Goal: Check status: Check status

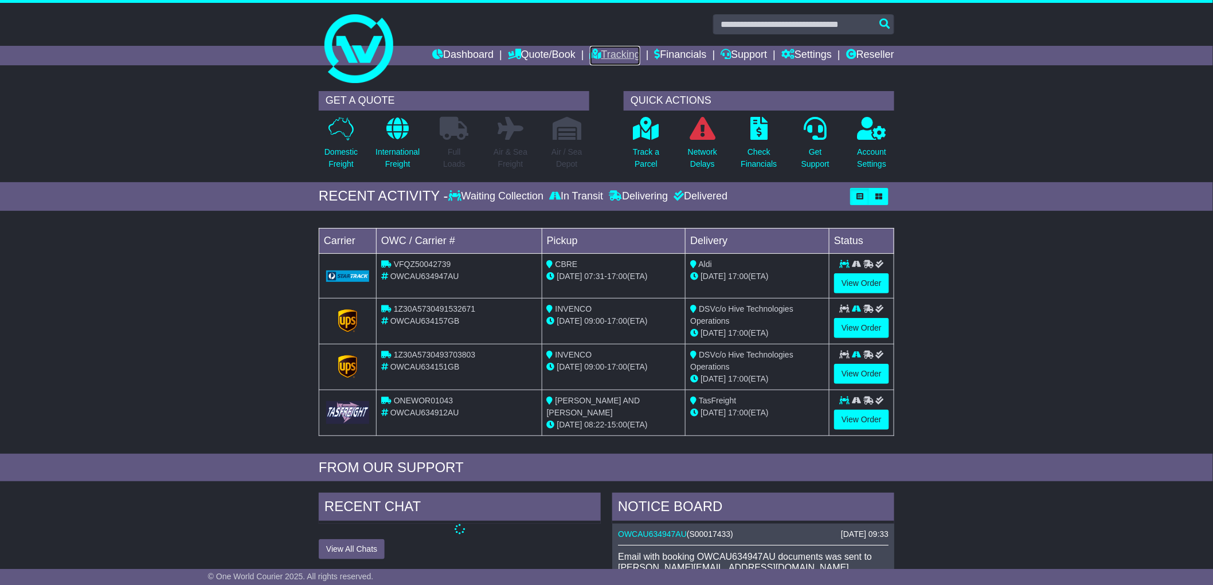
click at [612, 58] on link "Tracking" at bounding box center [615, 55] width 50 height 19
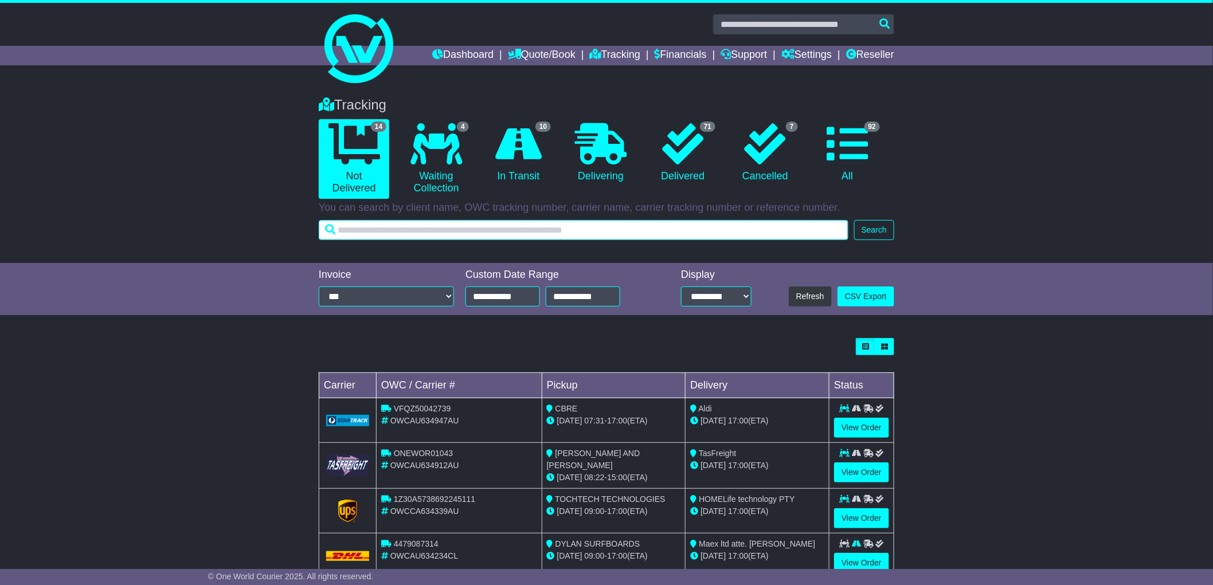
click at [450, 231] on input "text" at bounding box center [584, 230] width 530 height 20
paste input "**********"
type input "**********"
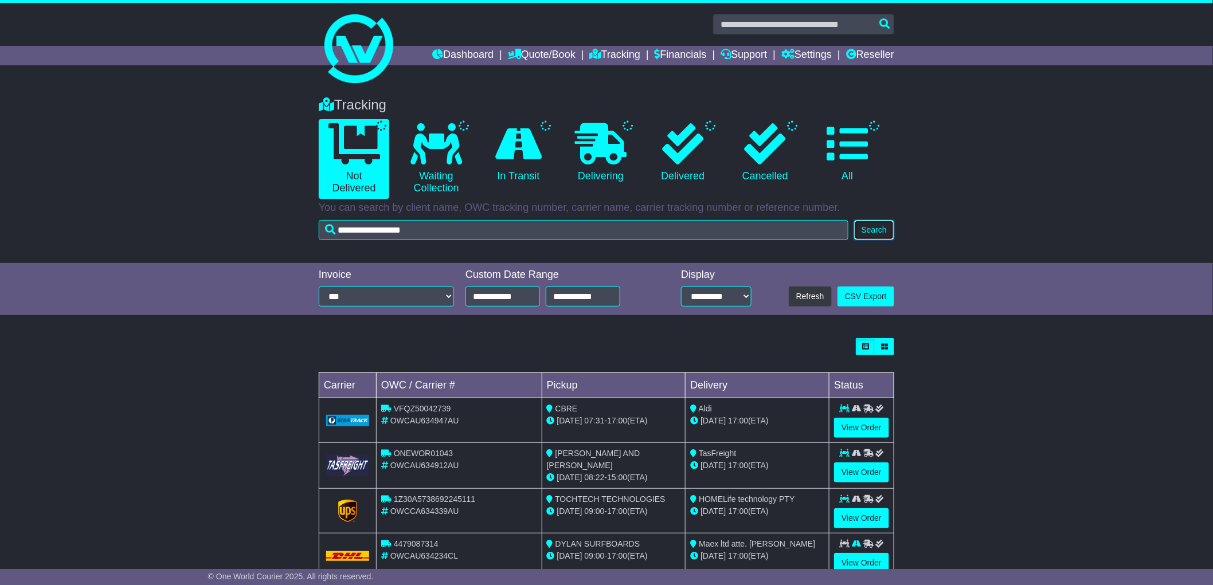
click at [873, 225] on button "Search" at bounding box center [874, 230] width 40 height 20
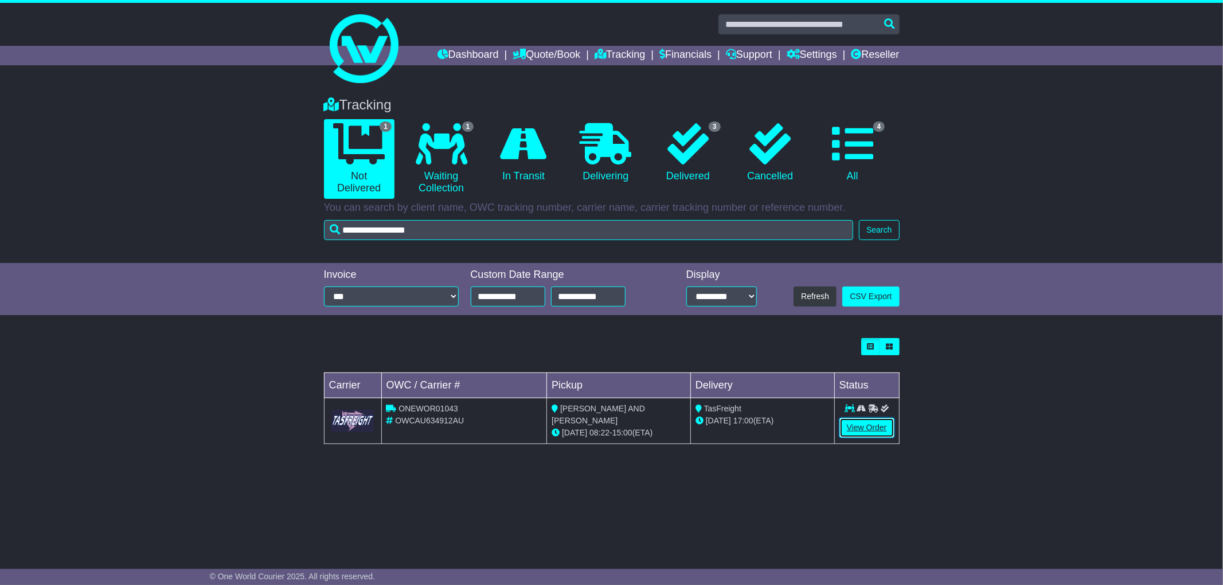
click at [853, 426] on link "View Order" at bounding box center [866, 428] width 55 height 20
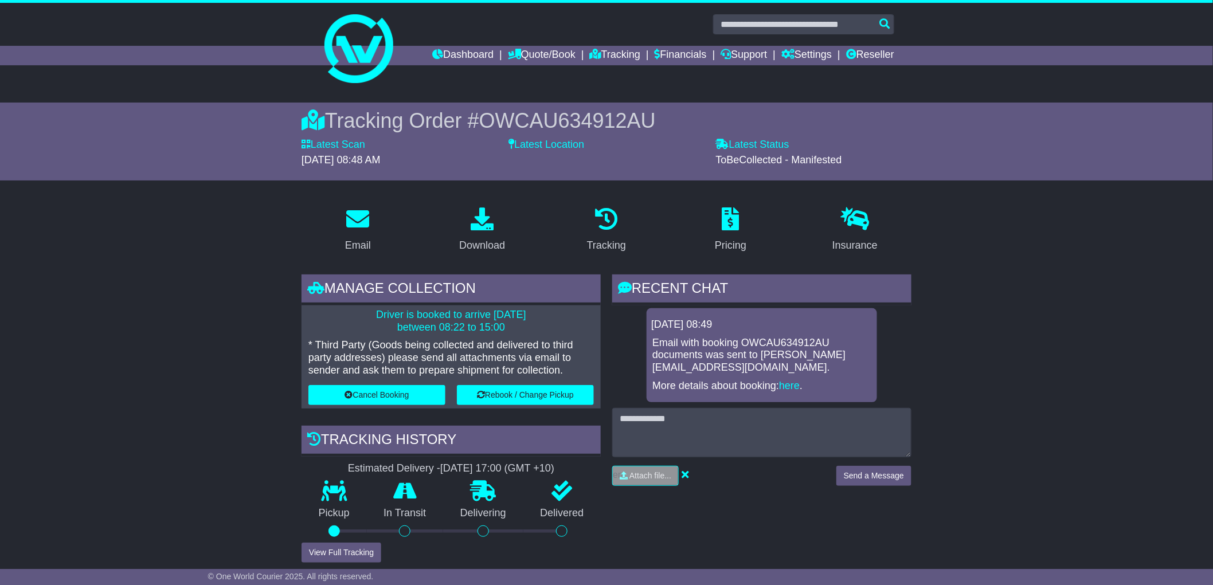
click at [553, 124] on span "OWCAU634912AU" at bounding box center [567, 121] width 177 height 24
copy span "OWCAU634912AU"
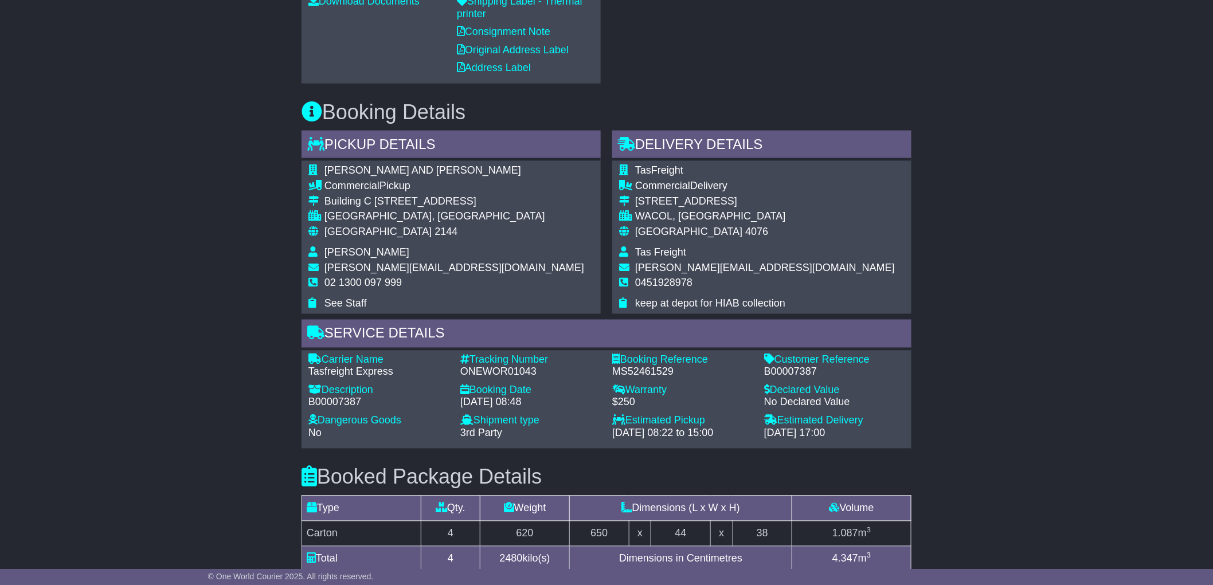
scroll to position [764, 0]
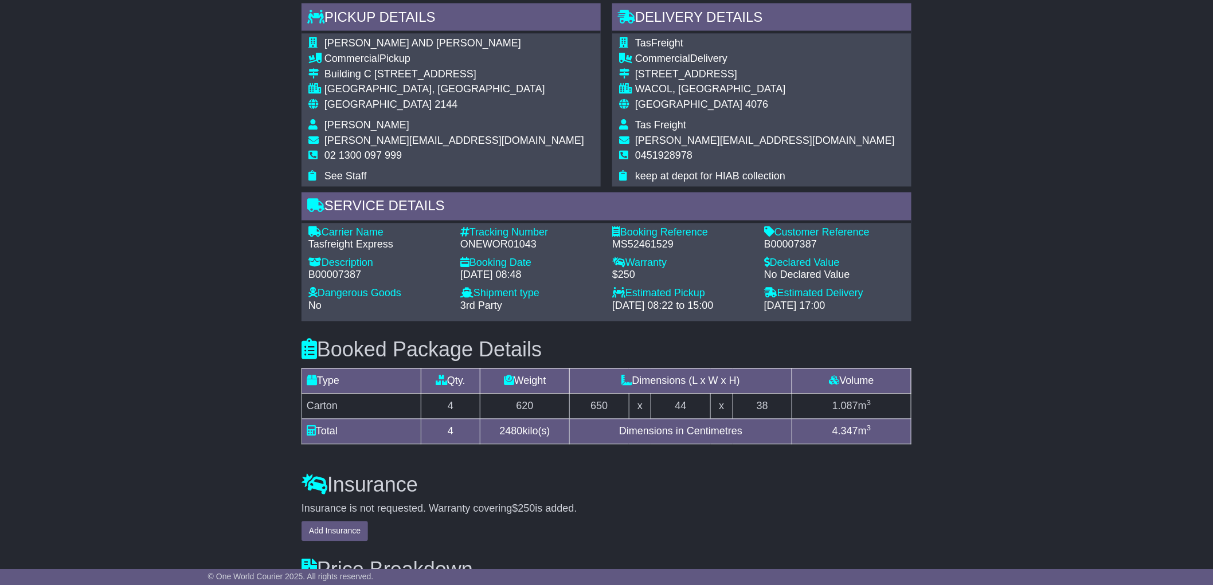
click at [509, 244] on div "ONEWOR01043" at bounding box center [530, 245] width 140 height 13
copy div "ONEWOR01043"
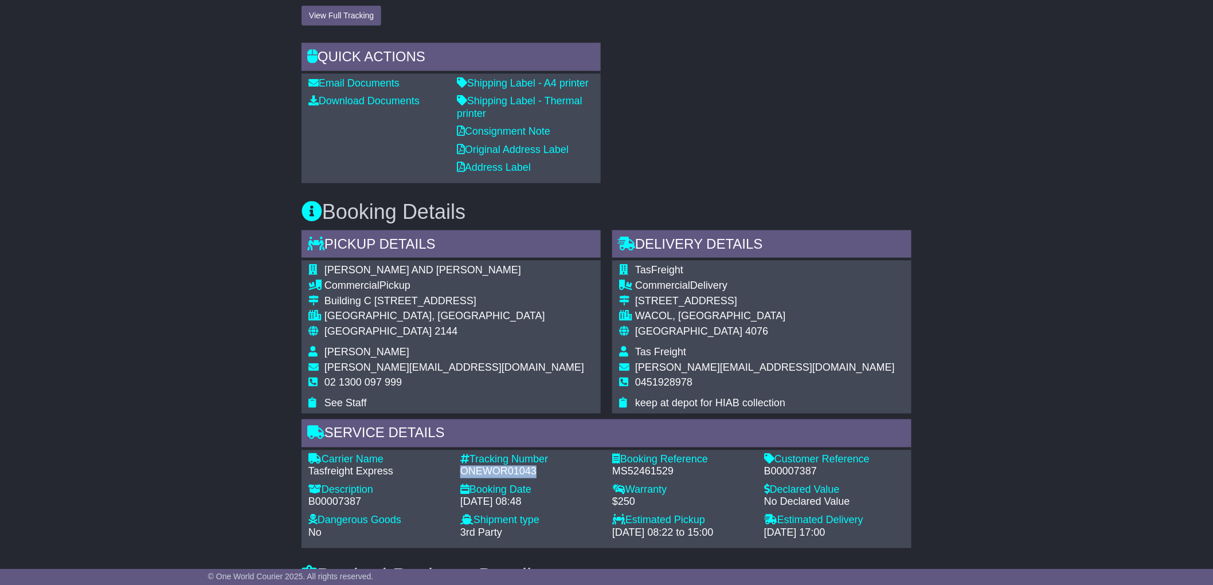
scroll to position [410, 0]
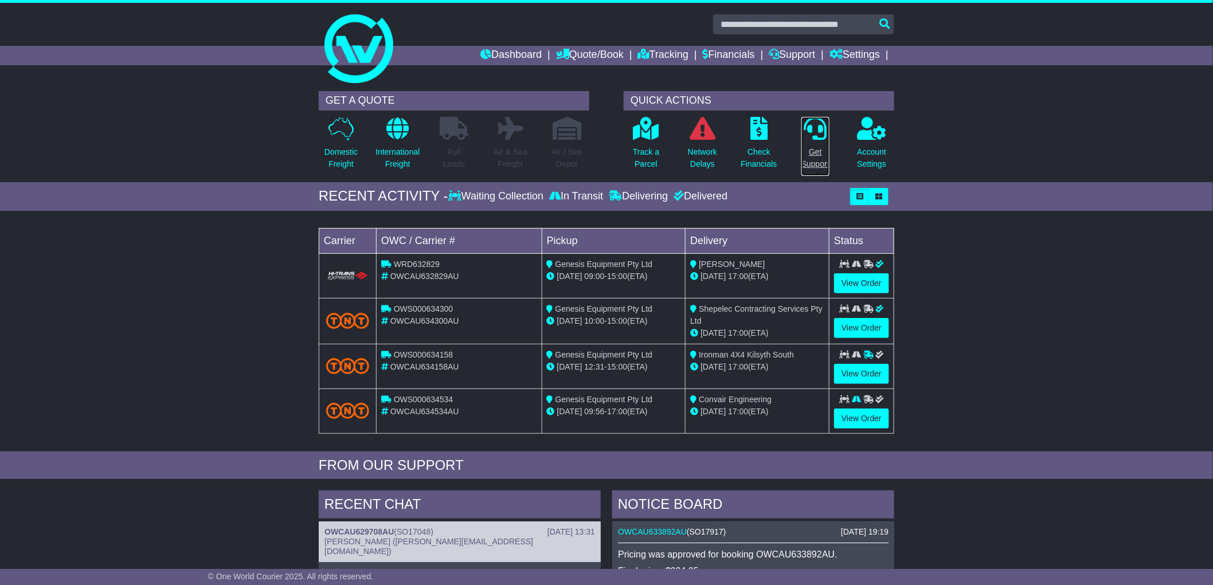
click at [818, 165] on p "Get Support" at bounding box center [816, 158] width 28 height 24
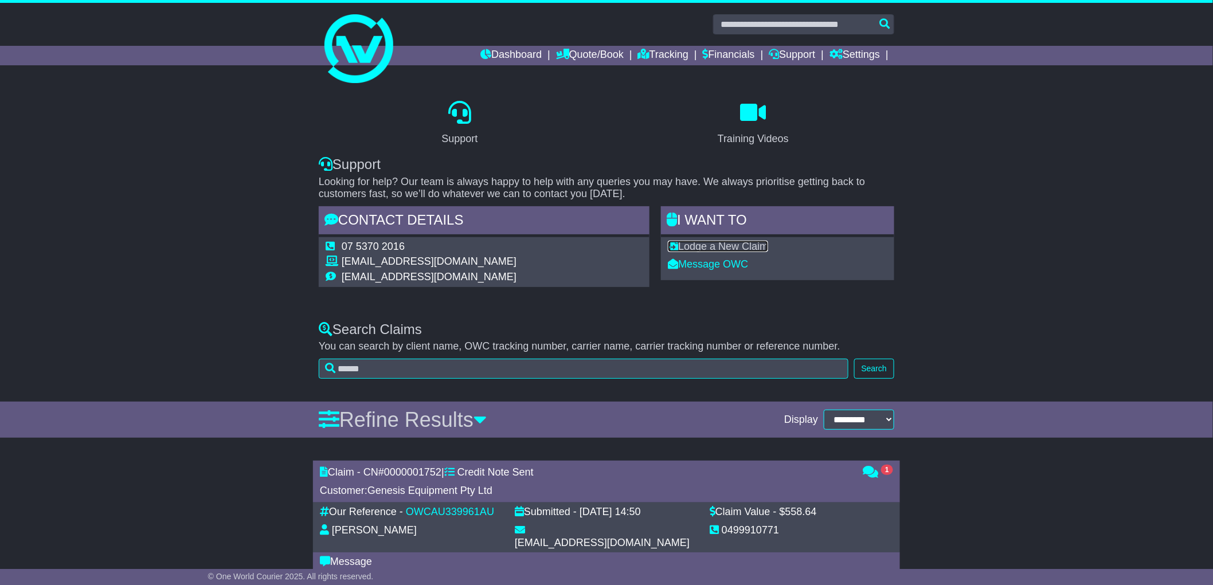
click at [749, 247] on link "Lodge a New Claim" at bounding box center [718, 246] width 100 height 11
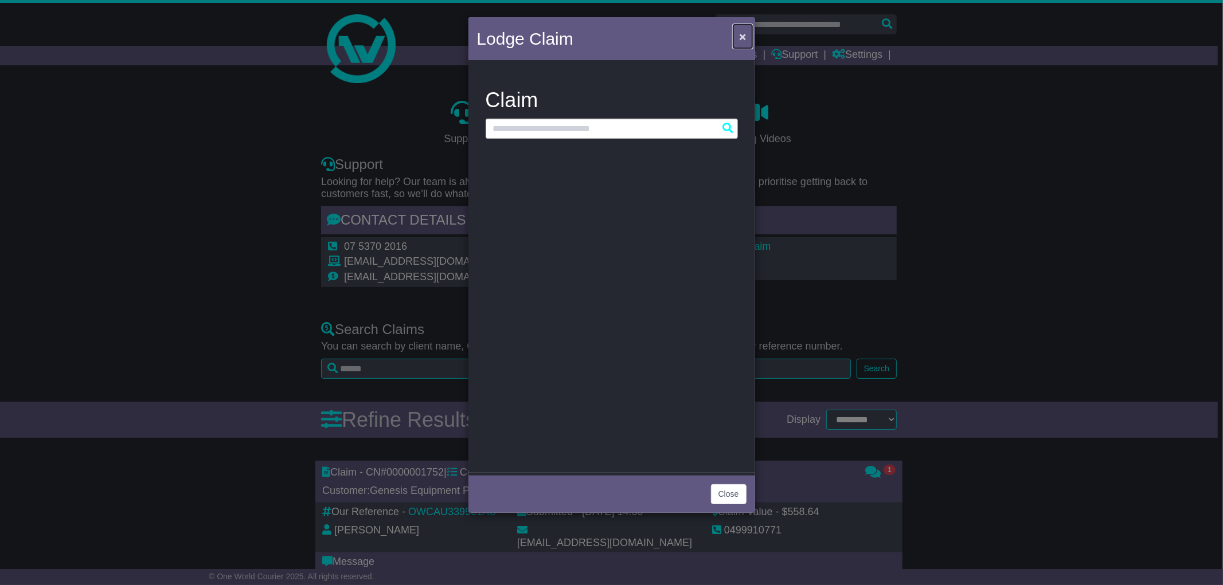
click at [738, 38] on button "×" at bounding box center [742, 37] width 18 height 24
